Goal: Information Seeking & Learning: Learn about a topic

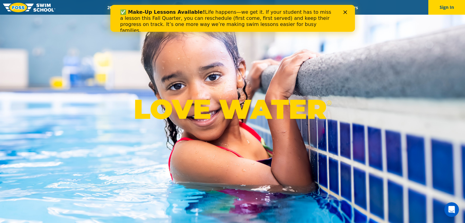
click at [344, 10] on icon "Close" at bounding box center [345, 12] width 4 height 4
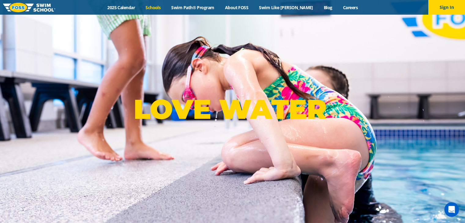
click at [165, 8] on link "Schools" at bounding box center [153, 8] width 26 height 6
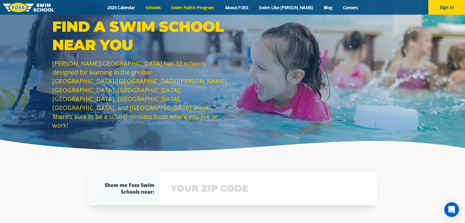
click at [190, 8] on link "Swim Path® Program" at bounding box center [193, 8] width 54 height 6
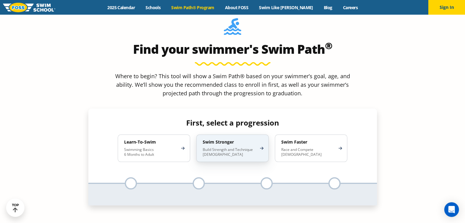
scroll to position [581, 0]
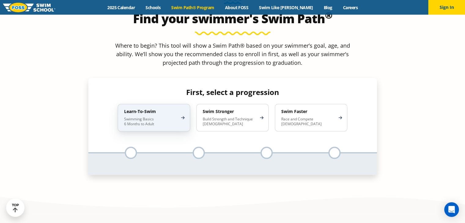
click at [185, 104] on div "Learn-To-Swim Swimming Basics 6 Months to Adult" at bounding box center [154, 118] width 72 height 28
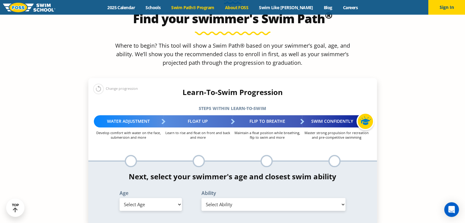
click at [240, 8] on link "About FOSS" at bounding box center [237, 8] width 34 height 6
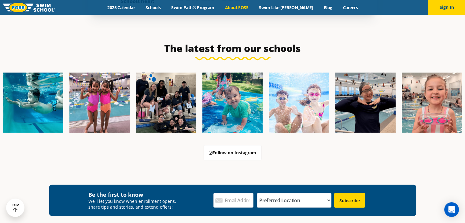
scroll to position [1477, 0]
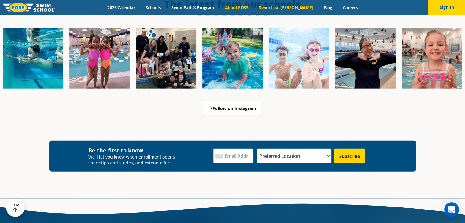
click at [281, 6] on link "Swim Like [PERSON_NAME]" at bounding box center [286, 8] width 65 height 6
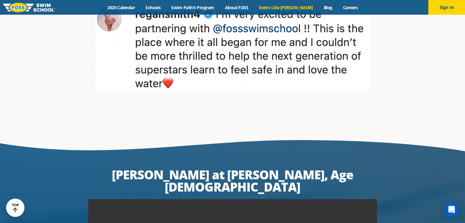
scroll to position [918, 0]
